Goal: Information Seeking & Learning: Understand process/instructions

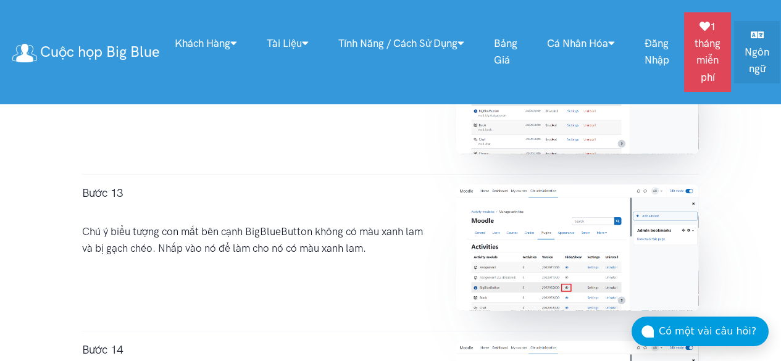
scroll to position [2314, 0]
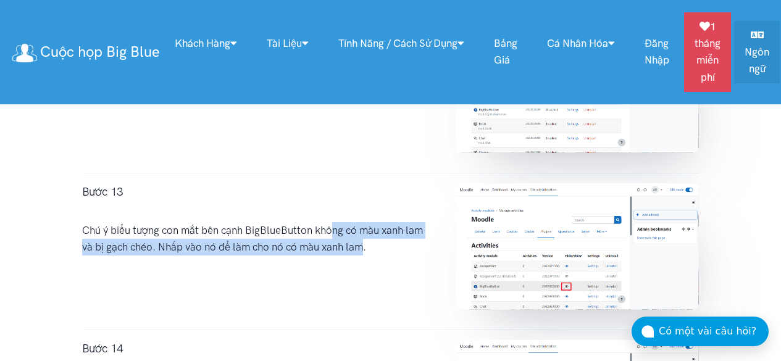
drag, startPoint x: 320, startPoint y: 232, endPoint x: 355, endPoint y: 246, distance: 37.7
click at [355, 246] on div "Bước 13 Chú ý biểu tượng con mắt bên cạnh BigBlueButton không có màu xanh lam v…" at bounding box center [257, 251] width 375 height 136
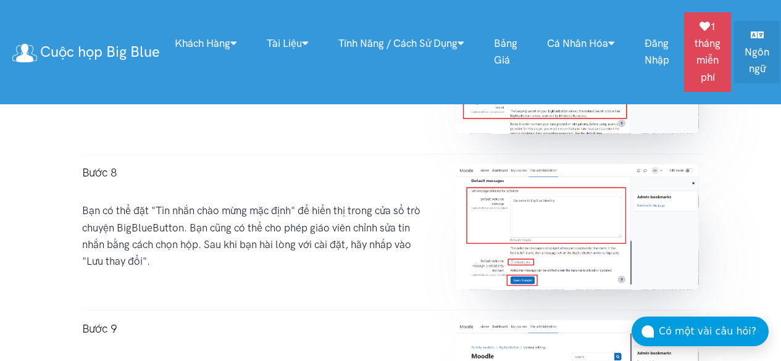
scroll to position [1548, 0]
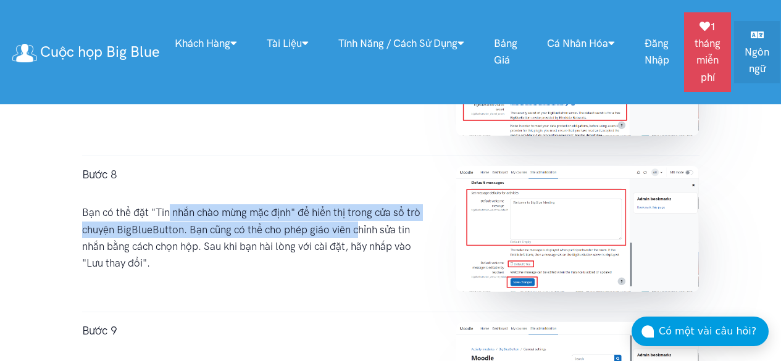
drag, startPoint x: 161, startPoint y: 212, endPoint x: 354, endPoint y: 230, distance: 194.1
click at [354, 230] on div "Bước 8 Bạn có thể đặt "Tin nhắn chào mừng mặc định" để hiển thị trong cửa sổ tr…" at bounding box center [257, 234] width 375 height 136
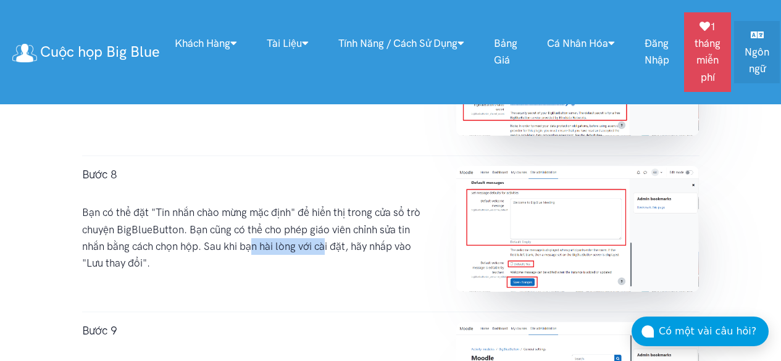
drag, startPoint x: 245, startPoint y: 246, endPoint x: 317, endPoint y: 250, distance: 72.4
click at [317, 250] on div "Bước 8 Bạn có thể đặt "Tin nhắn chào mừng mặc định" để hiển thị trong cửa sổ tr…" at bounding box center [257, 234] width 375 height 136
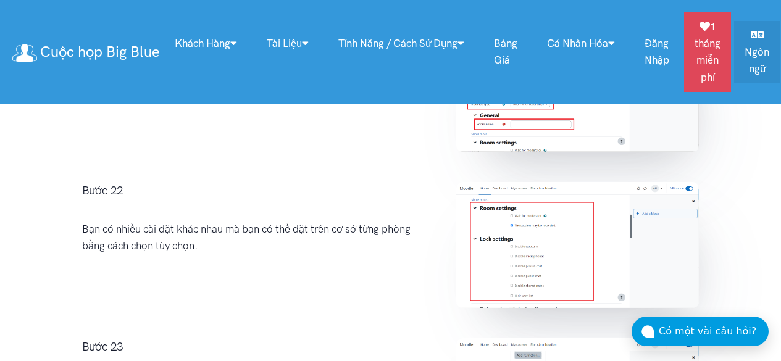
scroll to position [3726, 0]
